Goal: Information Seeking & Learning: Learn about a topic

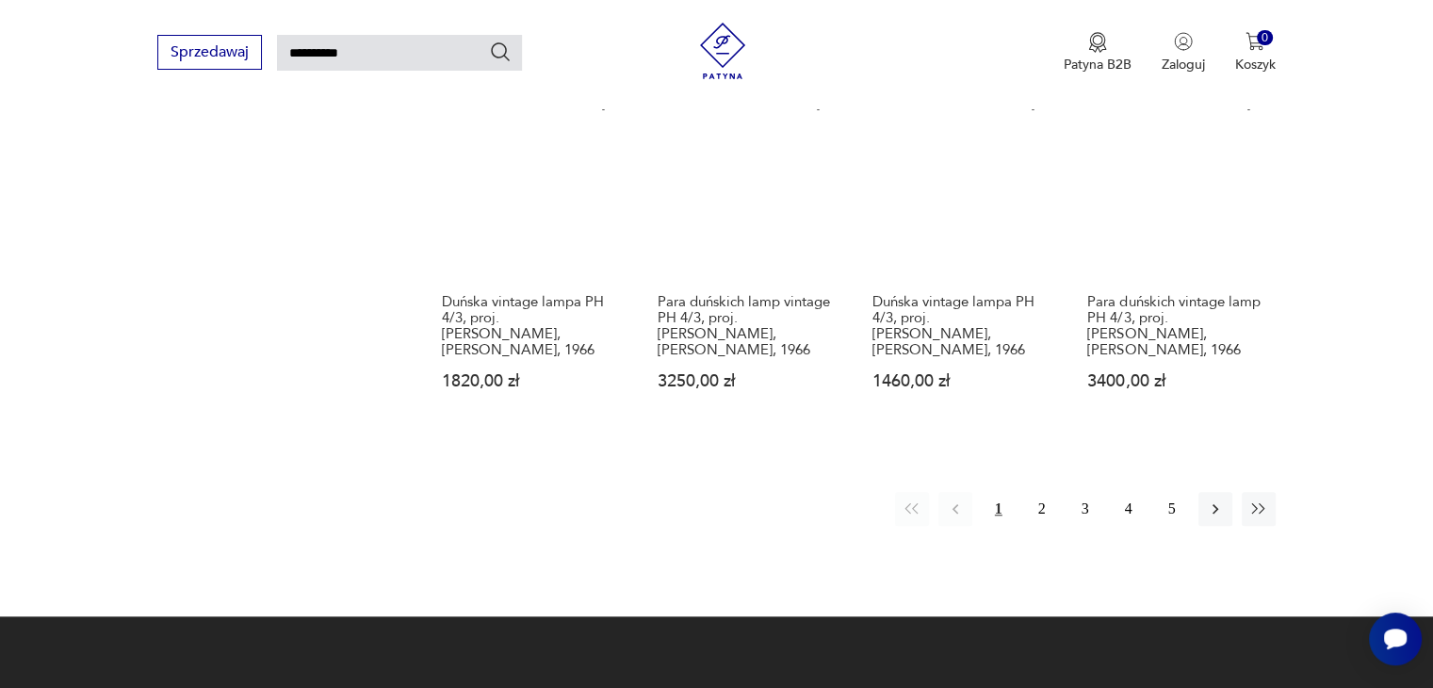
scroll to position [1574, 0]
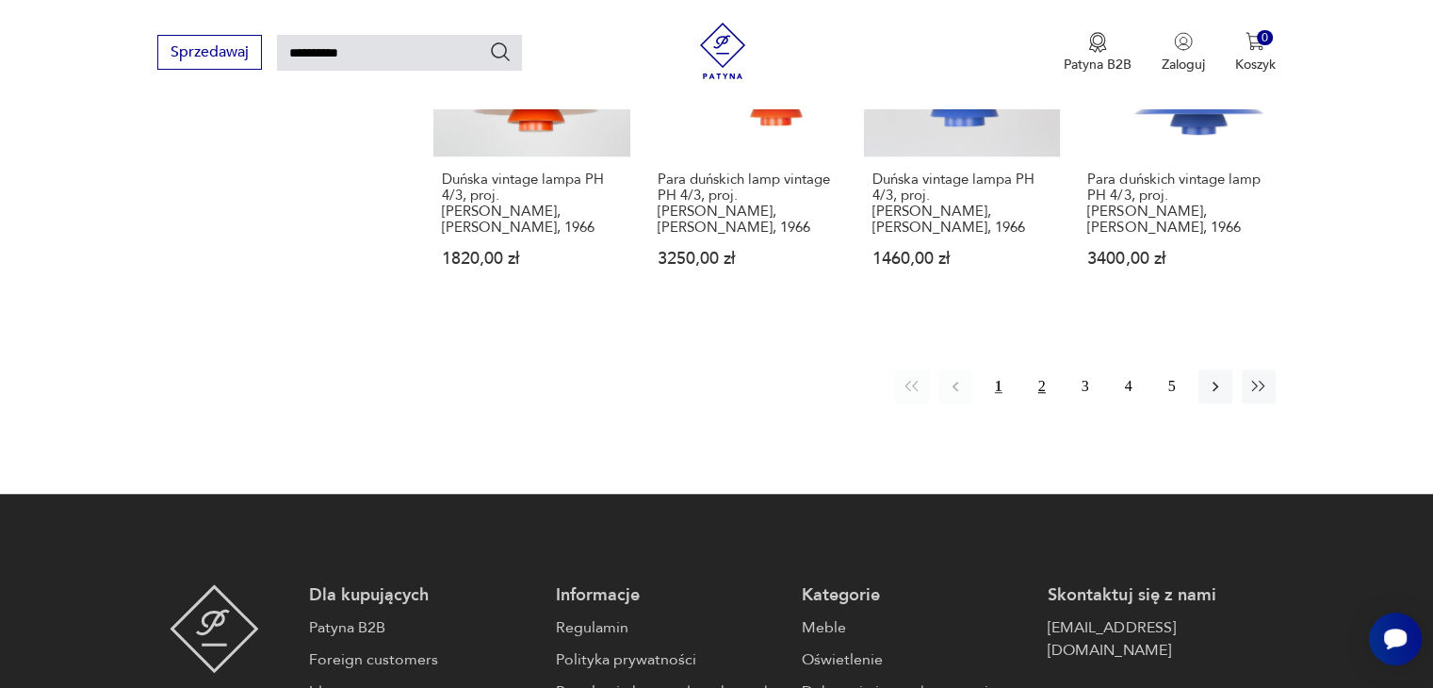
click at [1036, 377] on button "2" at bounding box center [1042, 386] width 34 height 34
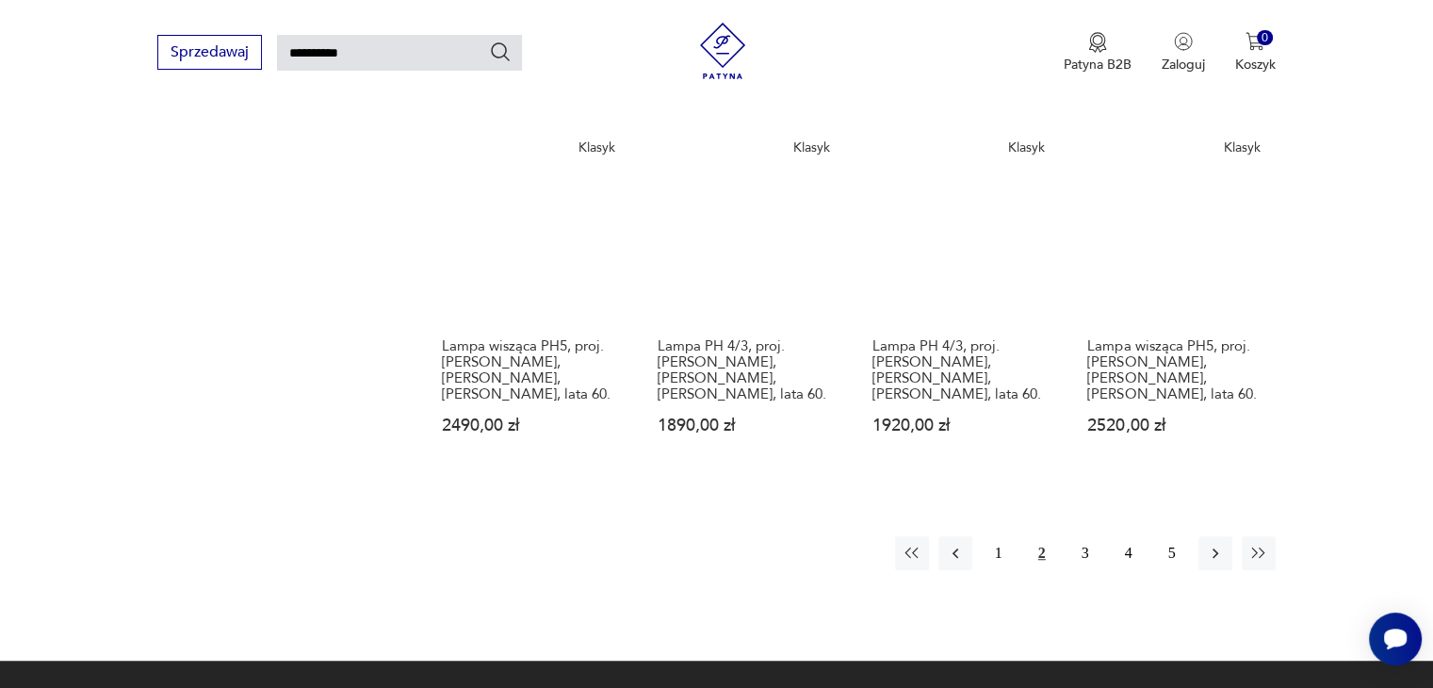
scroll to position [1574, 0]
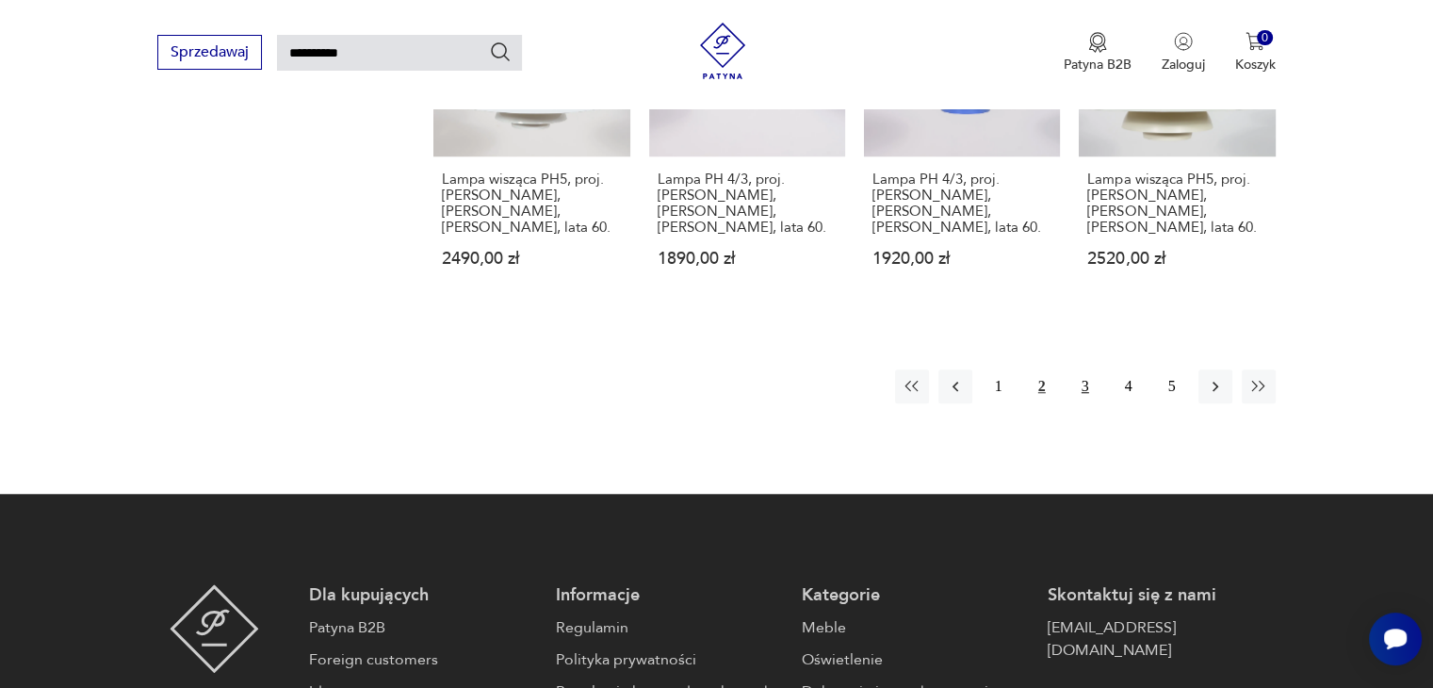
click at [1093, 369] on button "3" at bounding box center [1085, 386] width 34 height 34
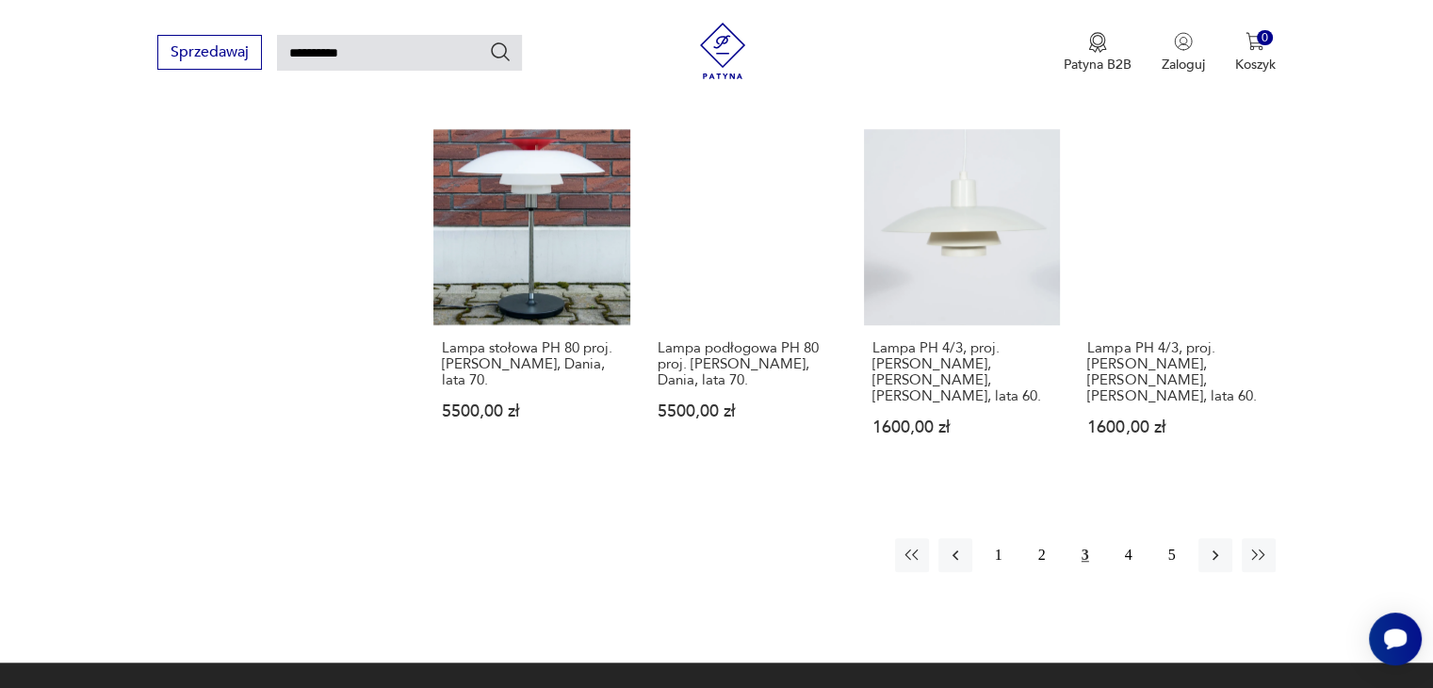
scroll to position [1695, 0]
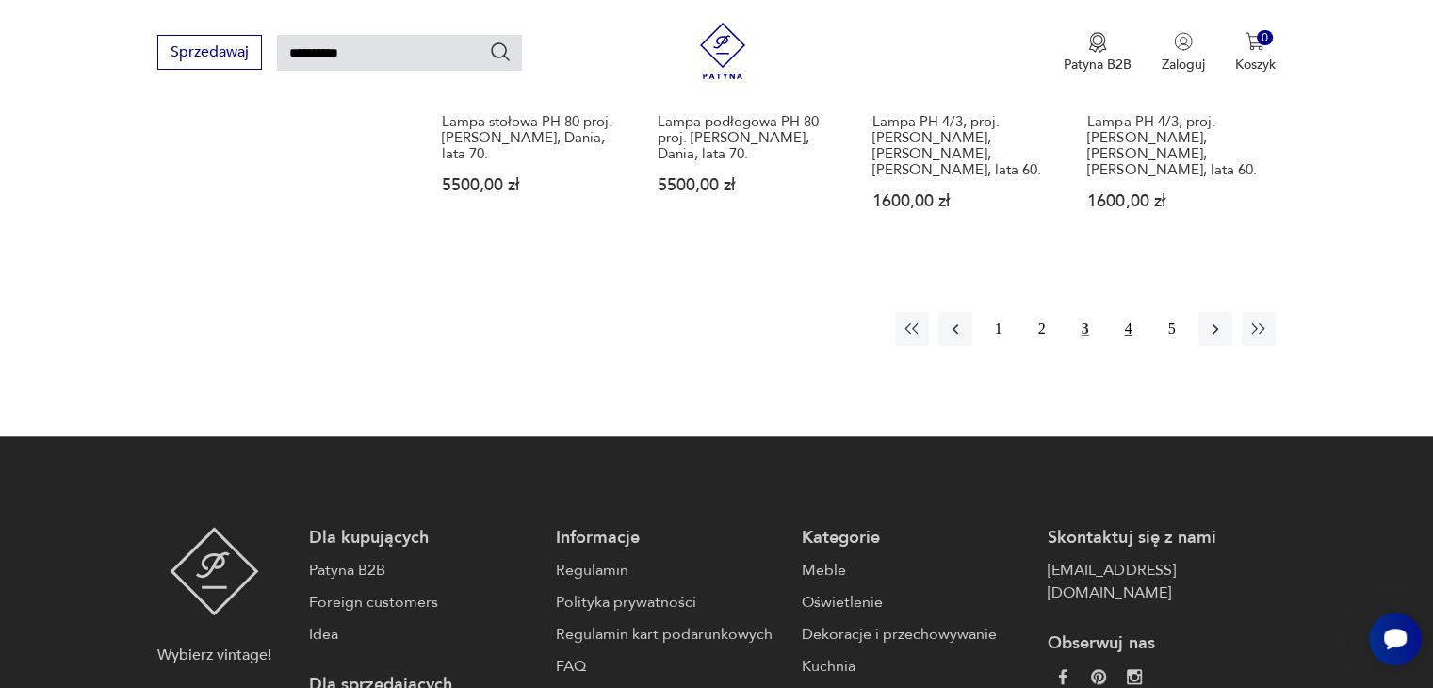
click at [1120, 312] on button "4" at bounding box center [1128, 329] width 34 height 34
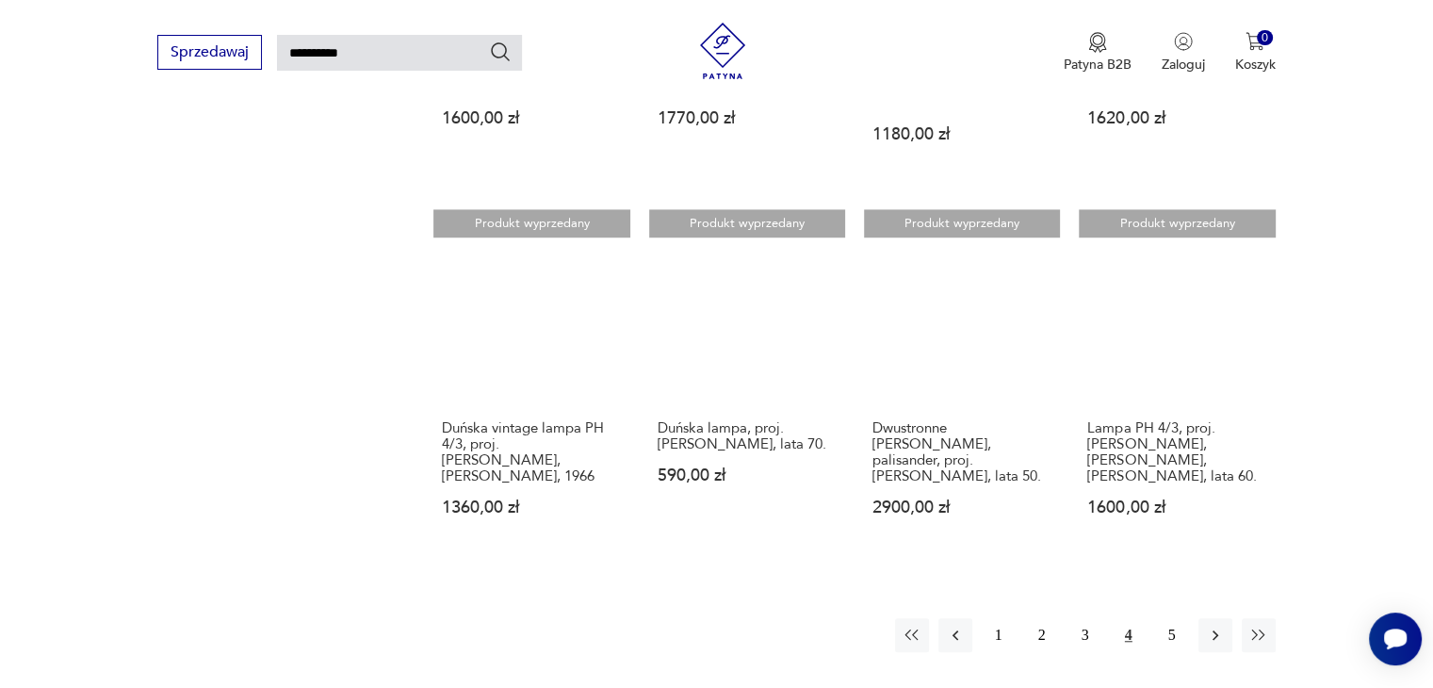
scroll to position [1480, 0]
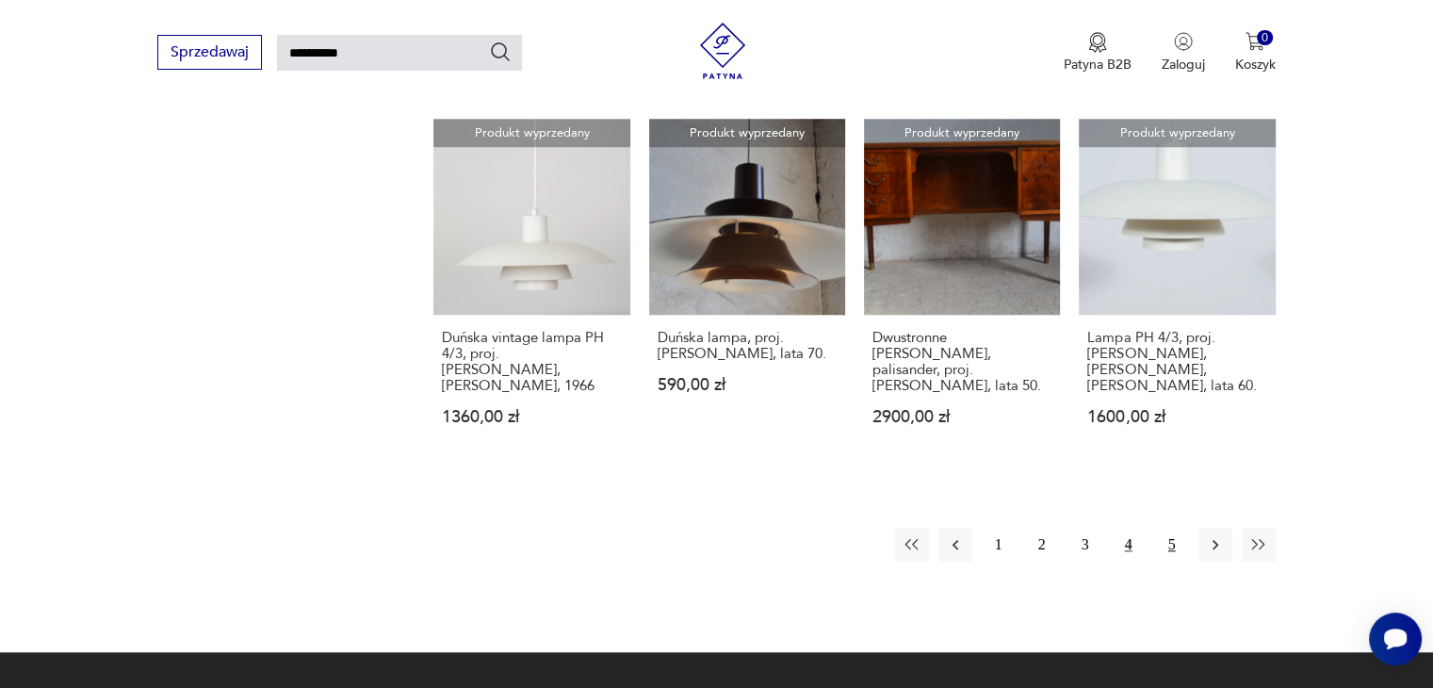
click at [1168, 527] on button "5" at bounding box center [1172, 544] width 34 height 34
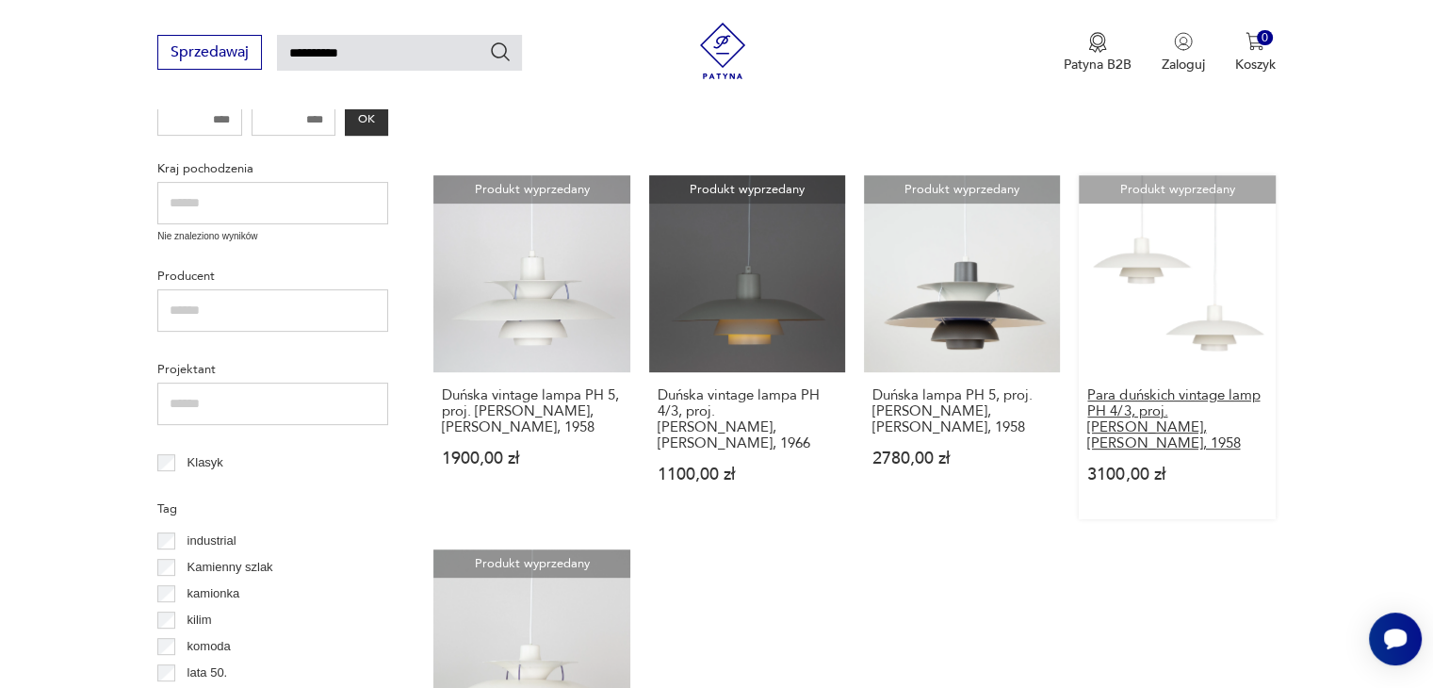
scroll to position [538, 0]
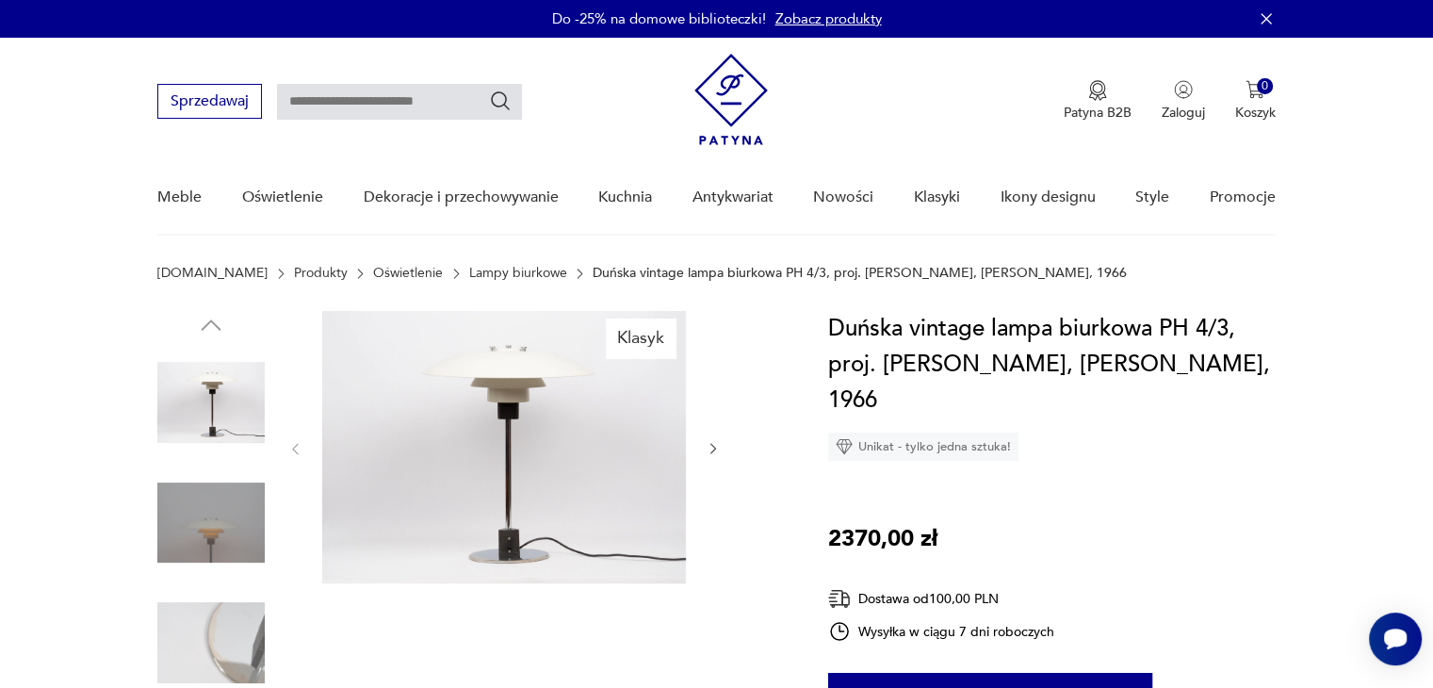
click at [486, 404] on img at bounding box center [504, 447] width 364 height 272
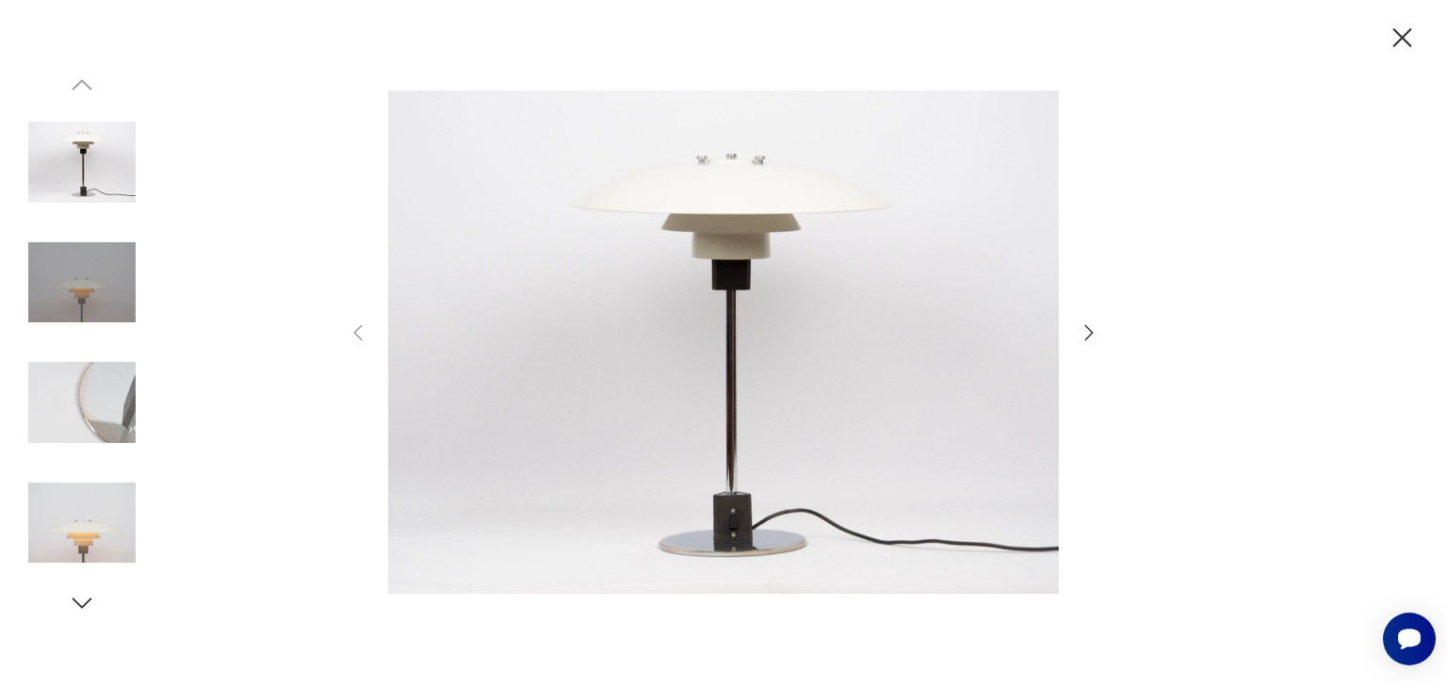
click at [64, 517] on img at bounding box center [81, 522] width 107 height 107
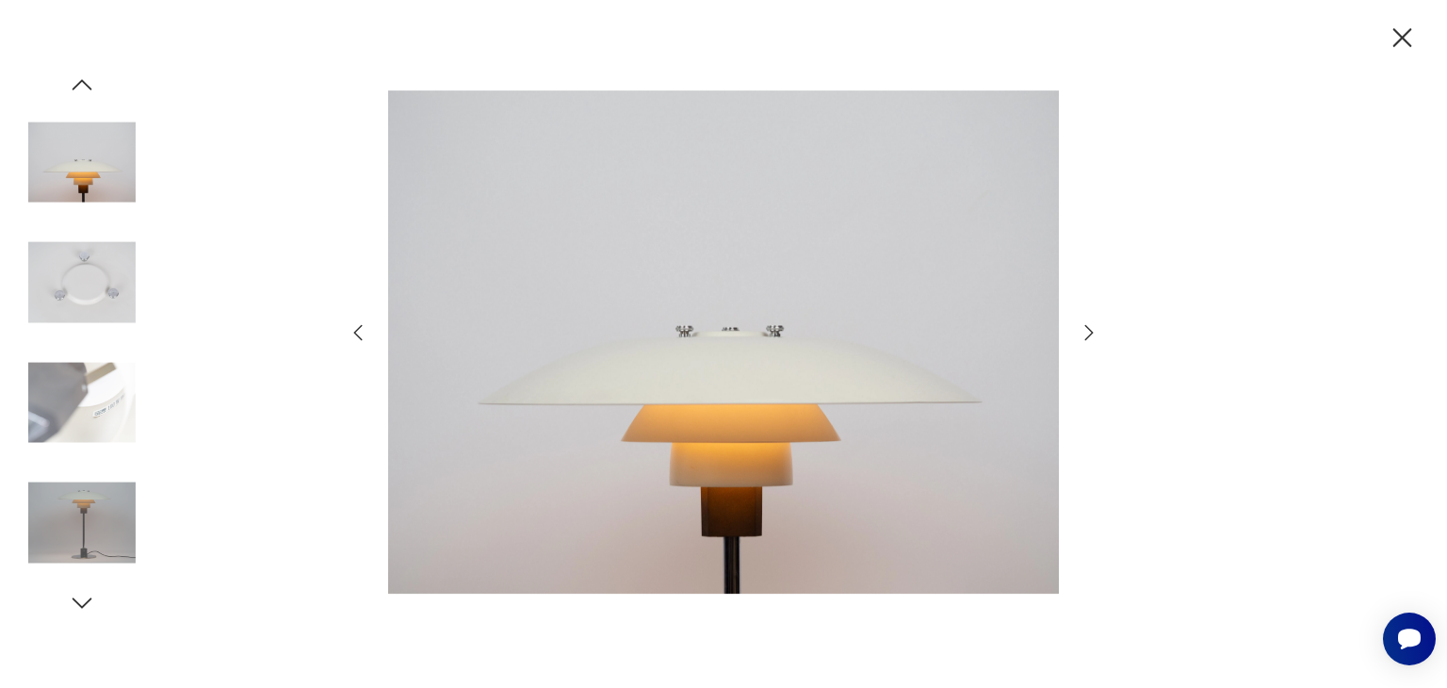
click at [89, 323] on img at bounding box center [81, 282] width 107 height 107
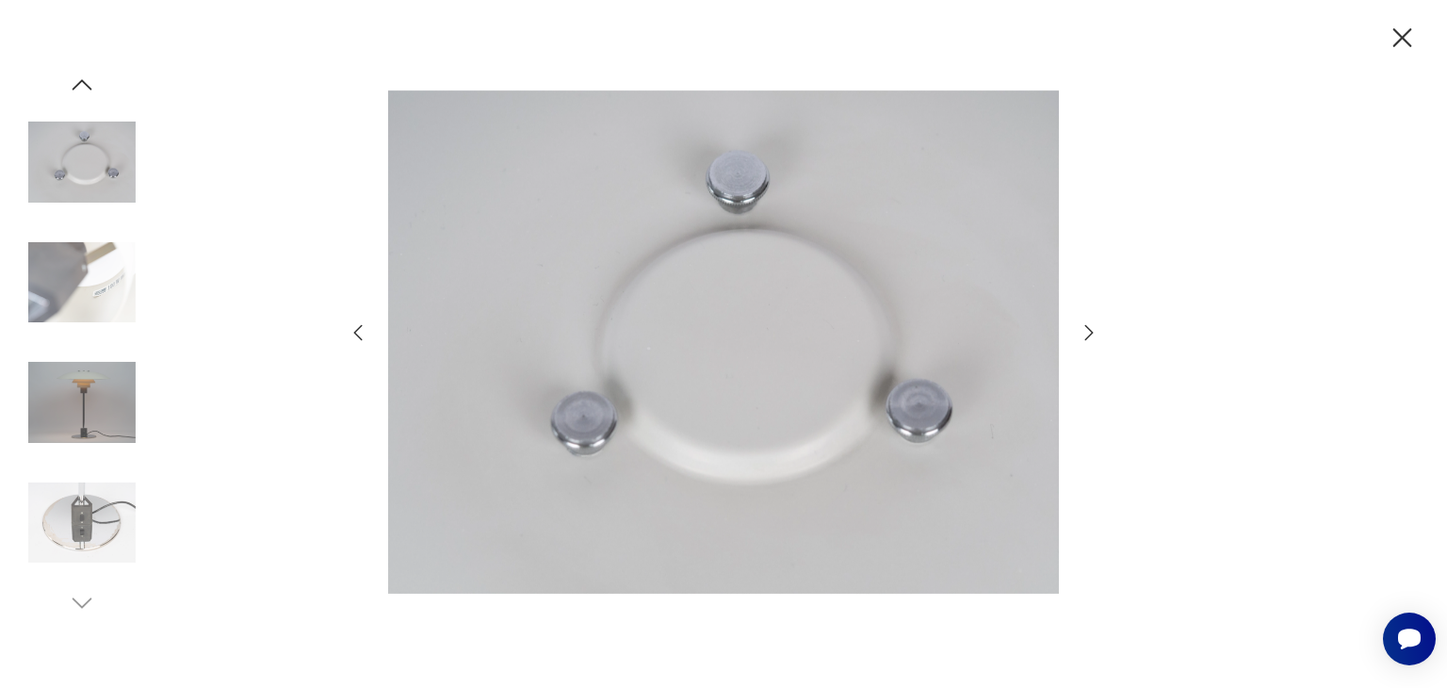
click at [87, 502] on img at bounding box center [81, 522] width 107 height 107
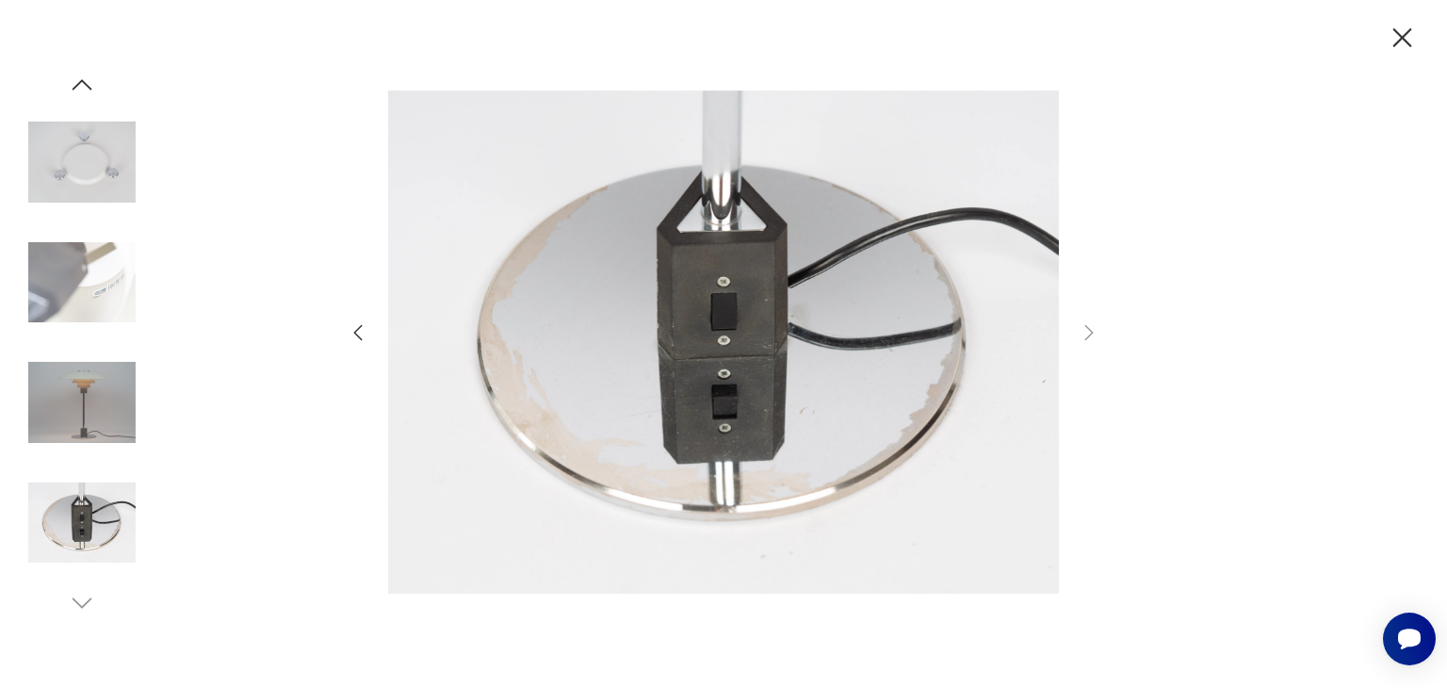
click at [85, 86] on icon "button" at bounding box center [82, 85] width 28 height 28
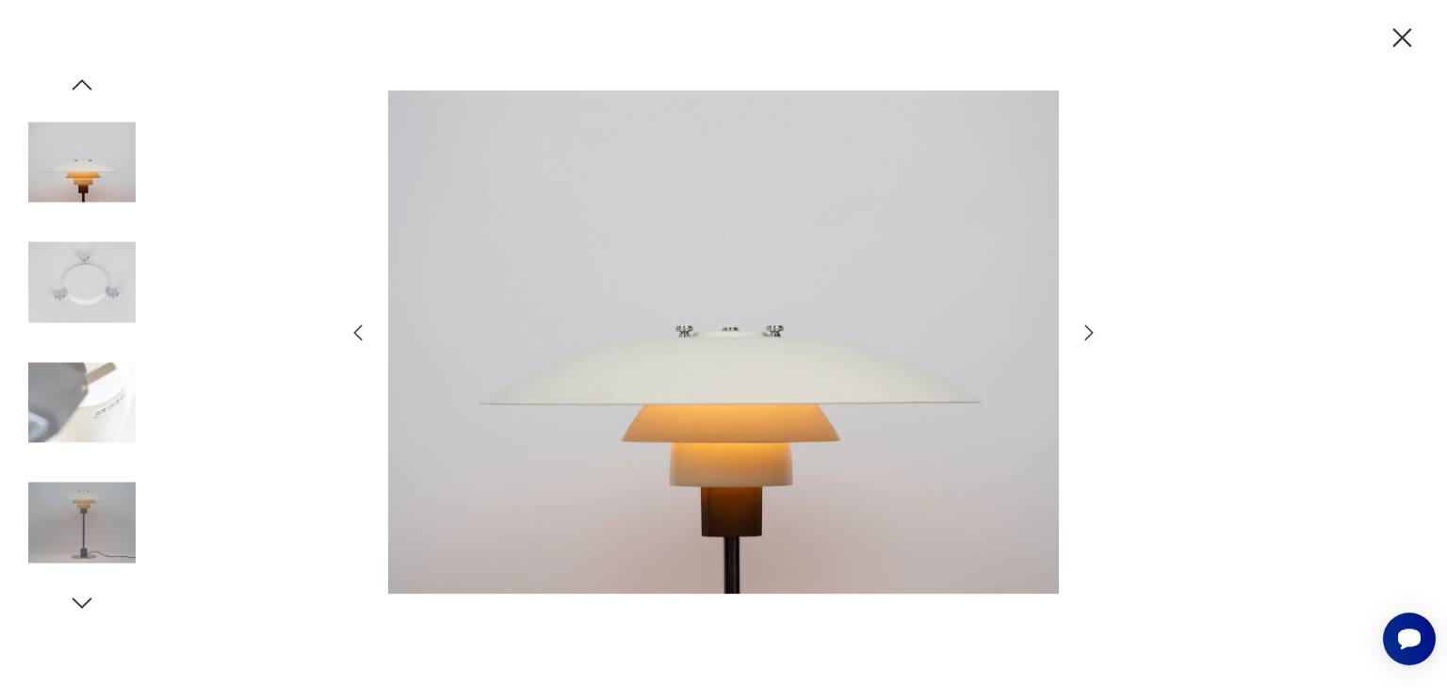
click at [85, 86] on icon "button" at bounding box center [82, 85] width 28 height 28
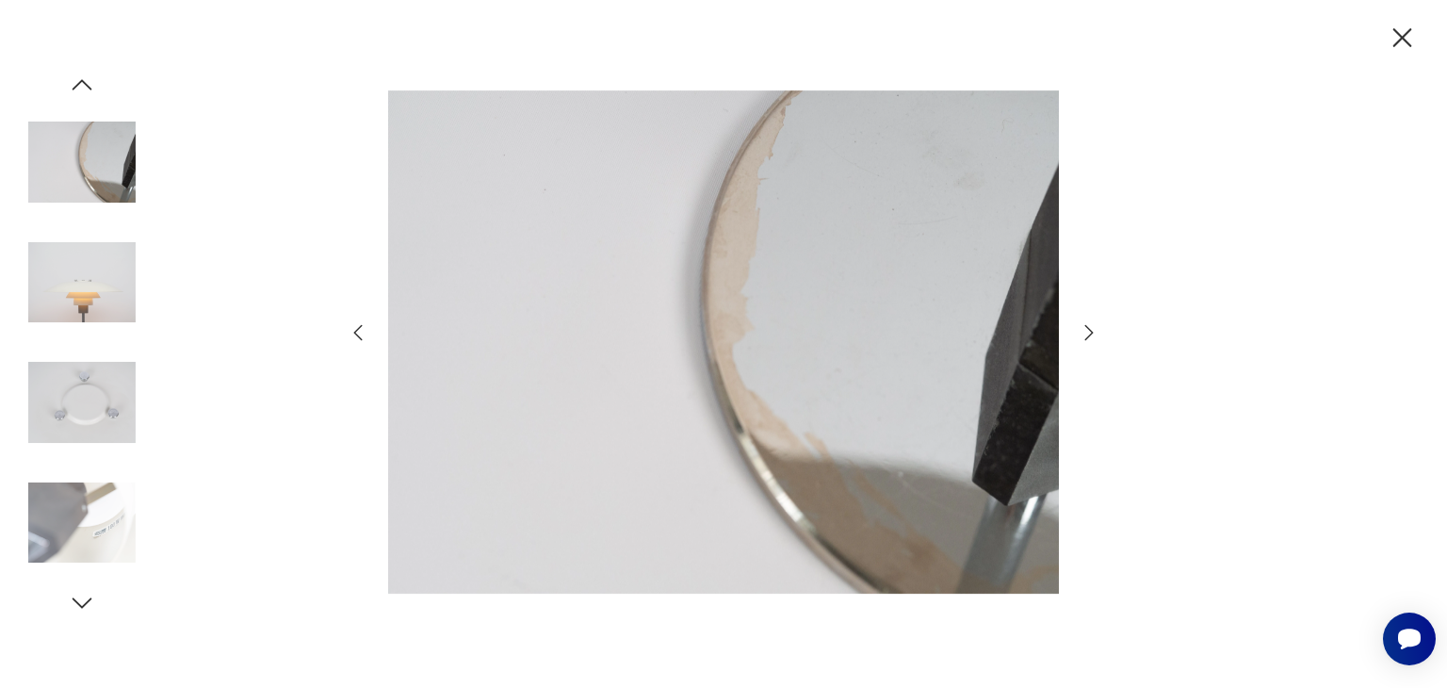
click at [85, 86] on icon "button" at bounding box center [82, 85] width 28 height 28
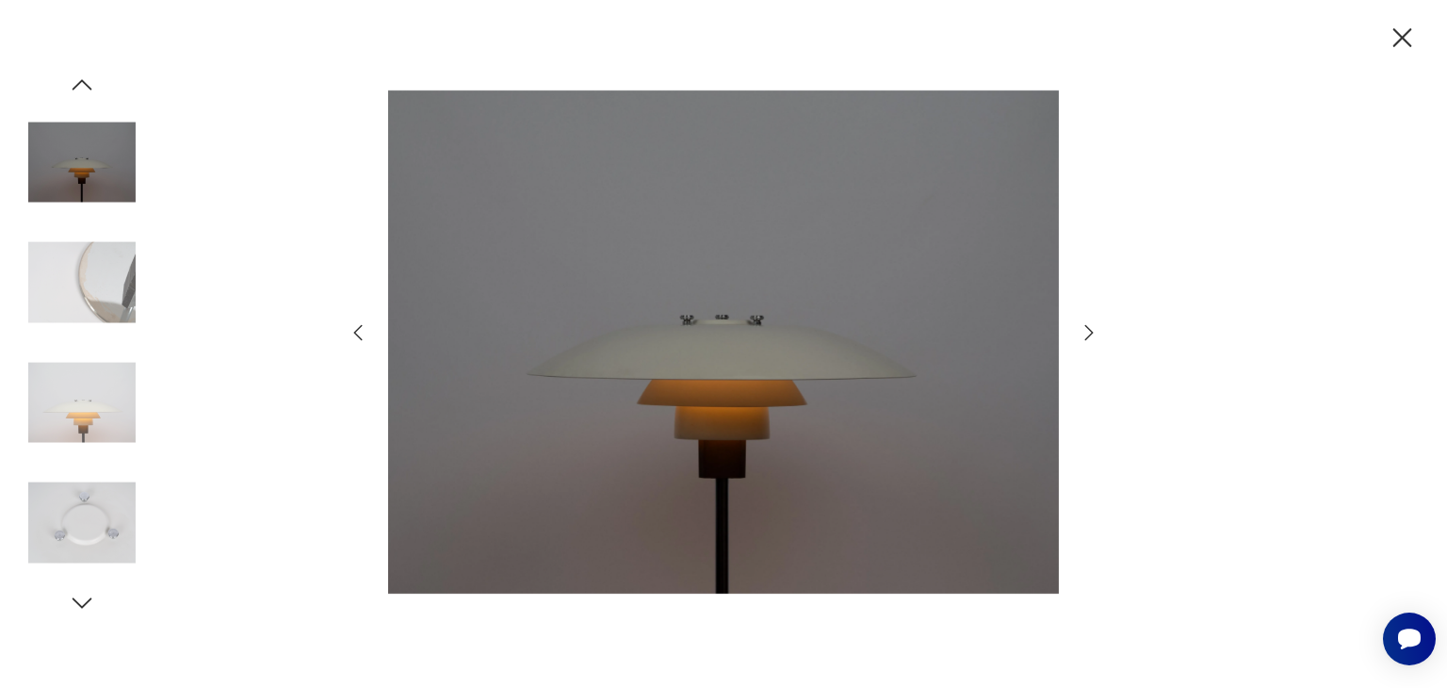
click at [85, 86] on icon "button" at bounding box center [82, 85] width 28 height 28
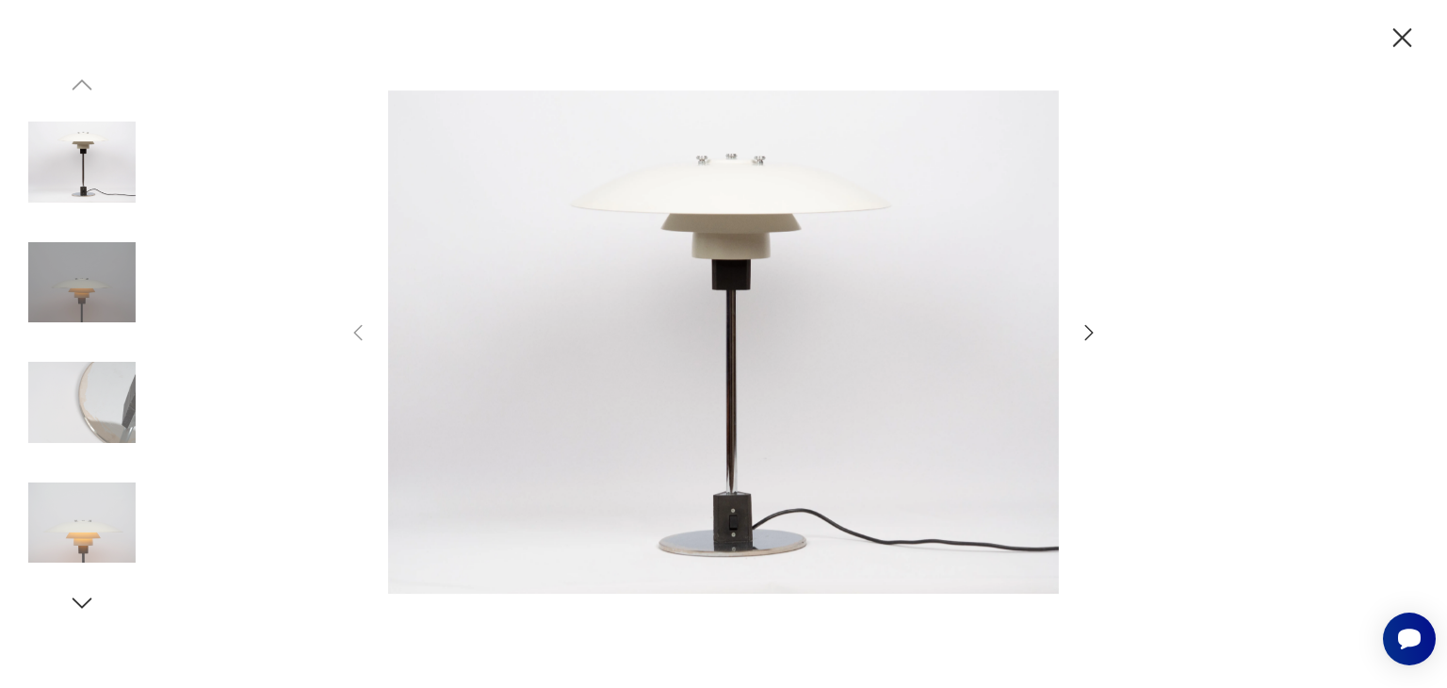
click at [80, 170] on img at bounding box center [81, 161] width 107 height 107
click at [749, 270] on img at bounding box center [723, 342] width 671 height 550
